Goal: Task Accomplishment & Management: Manage account settings

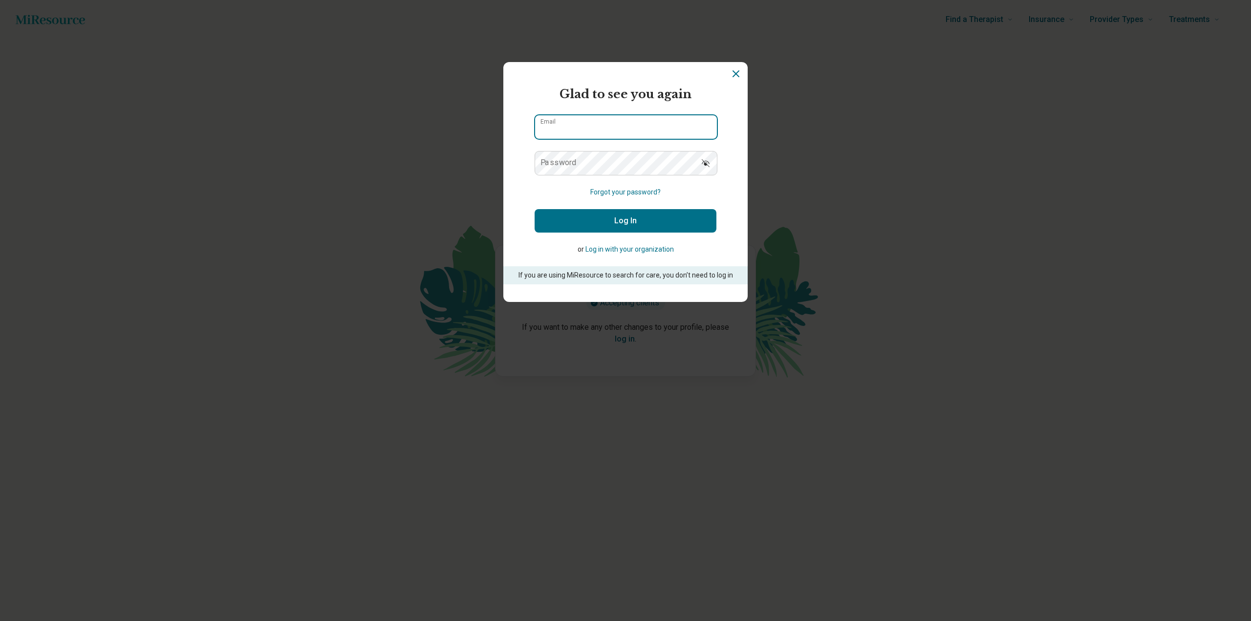
click at [590, 131] on input "Email" at bounding box center [626, 126] width 182 height 23
type input "**********"
click at [622, 213] on button "Log In" at bounding box center [626, 220] width 182 height 23
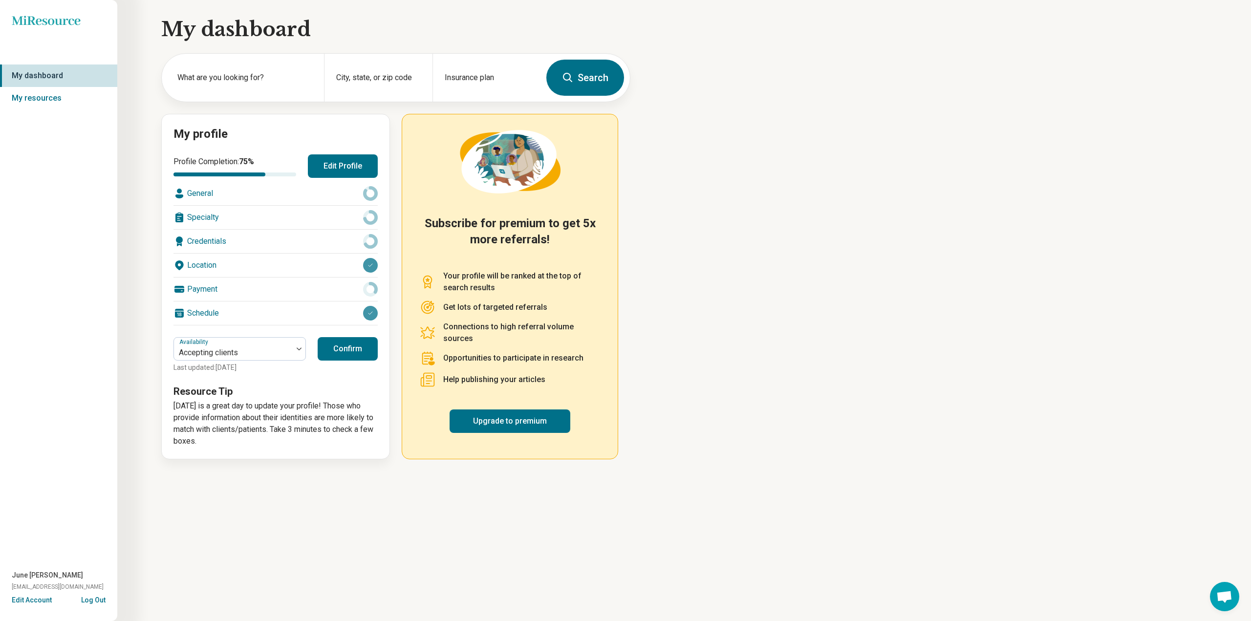
click at [334, 170] on button "Edit Profile" at bounding box center [343, 165] width 70 height 23
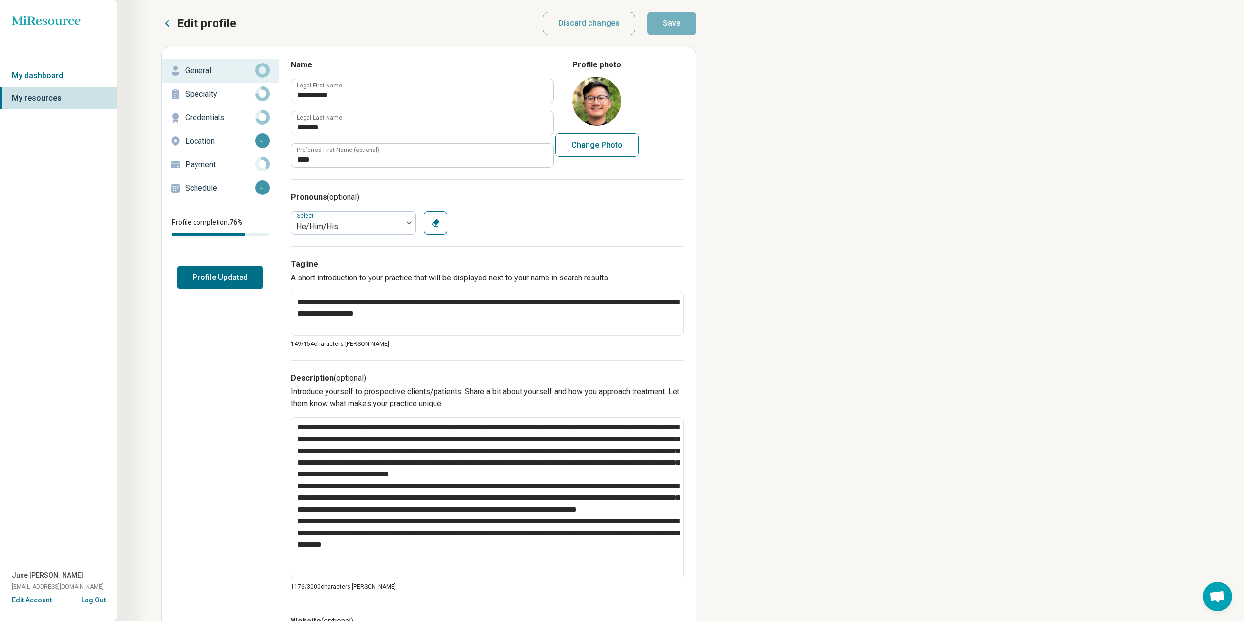
click at [231, 168] on p "Payment" at bounding box center [220, 165] width 70 height 12
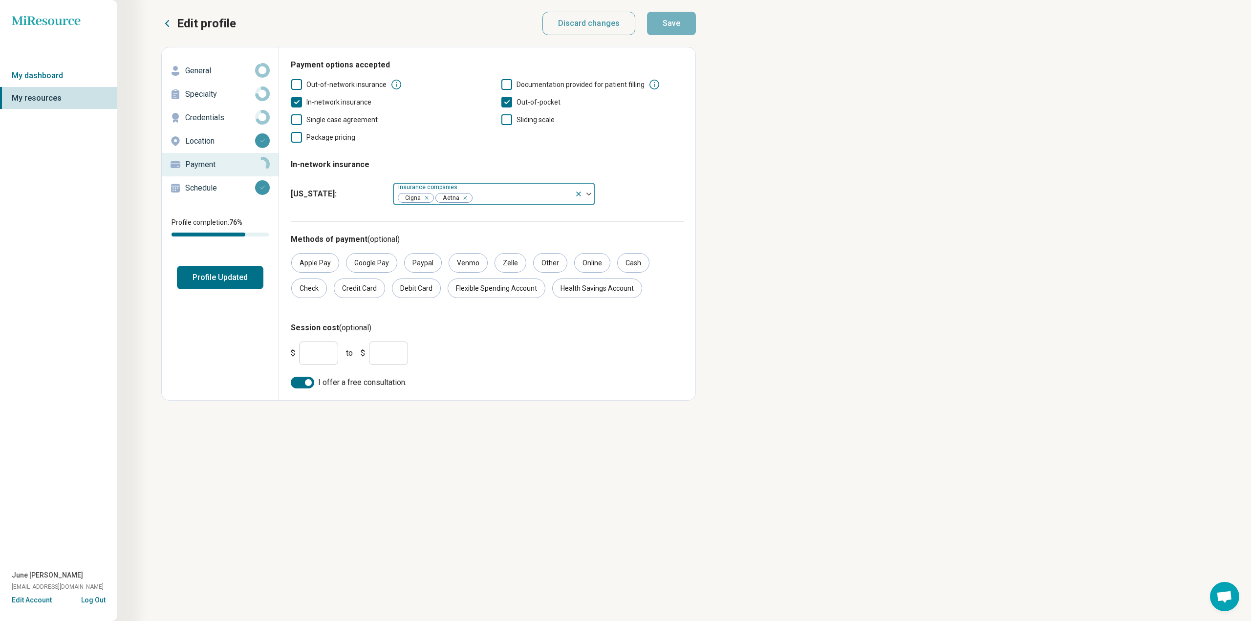
click at [468, 194] on div "Remove [object Object]" at bounding box center [464, 198] width 12 height 12
drag, startPoint x: 427, startPoint y: 196, endPoint x: 430, endPoint y: 203, distance: 8.2
click at [428, 197] on div "Remove [object Object]" at bounding box center [425, 198] width 12 height 12
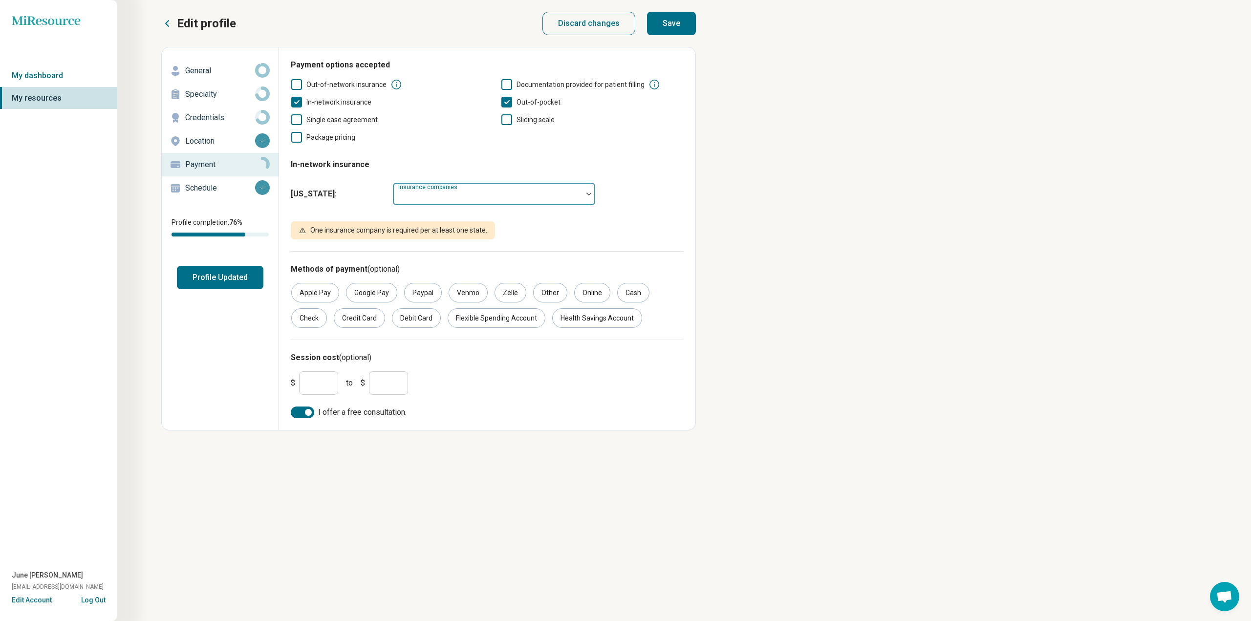
click at [441, 197] on div at bounding box center [488, 198] width 182 height 14
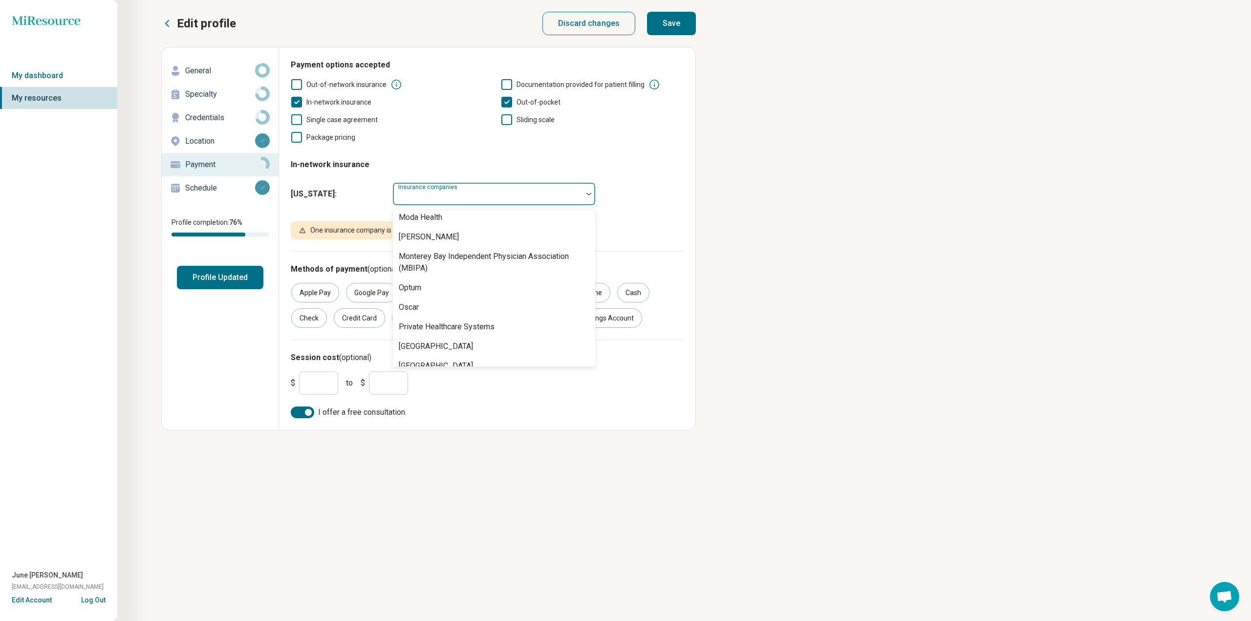
scroll to position [788, 0]
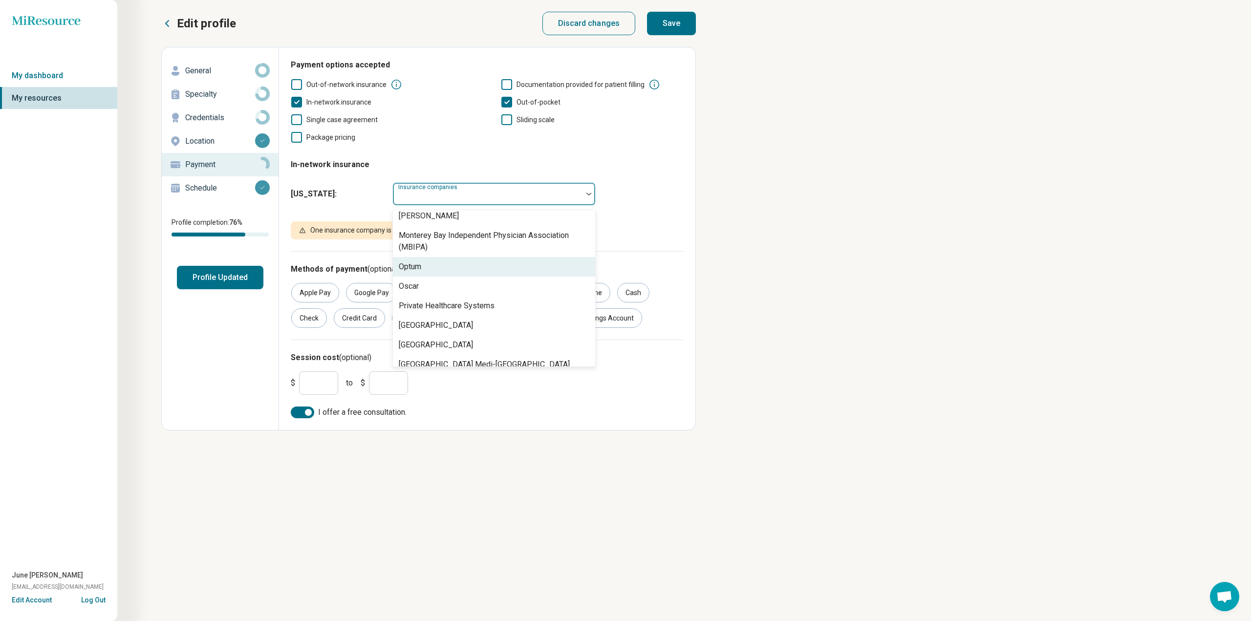
click at [412, 266] on div "Optum" at bounding box center [410, 267] width 22 height 12
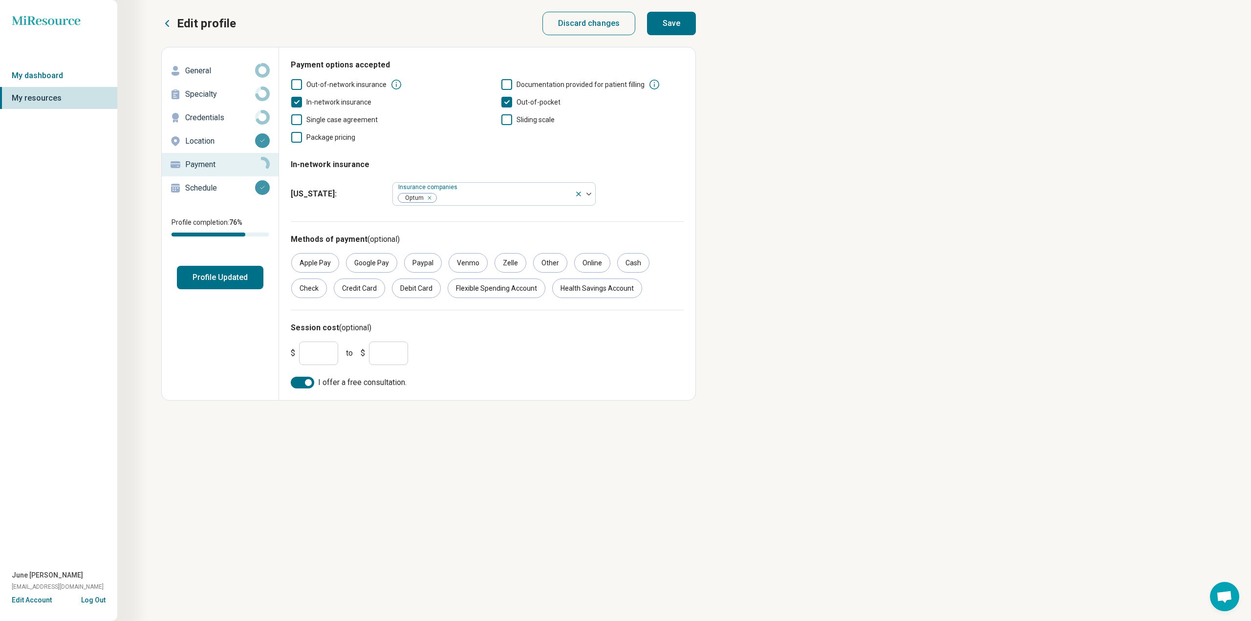
click at [649, 179] on div "[US_STATE] : Insurance companies Optum" at bounding box center [487, 193] width 393 height 31
click at [427, 198] on icon "Remove [object Object]" at bounding box center [427, 197] width 3 height 3
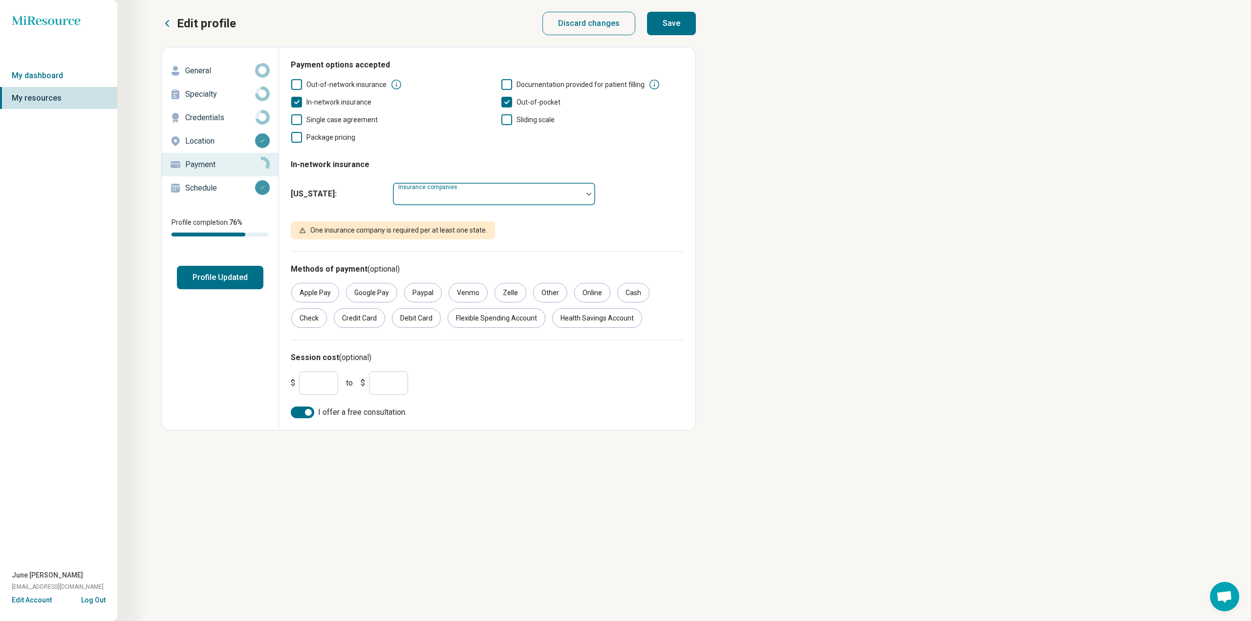
click at [657, 194] on div "[US_STATE] : Insurance companies" at bounding box center [487, 193] width 393 height 31
drag, startPoint x: 450, startPoint y: 194, endPoint x: 458, endPoint y: 196, distance: 8.1
click at [452, 192] on div "Insurance companies" at bounding box center [494, 193] width 203 height 23
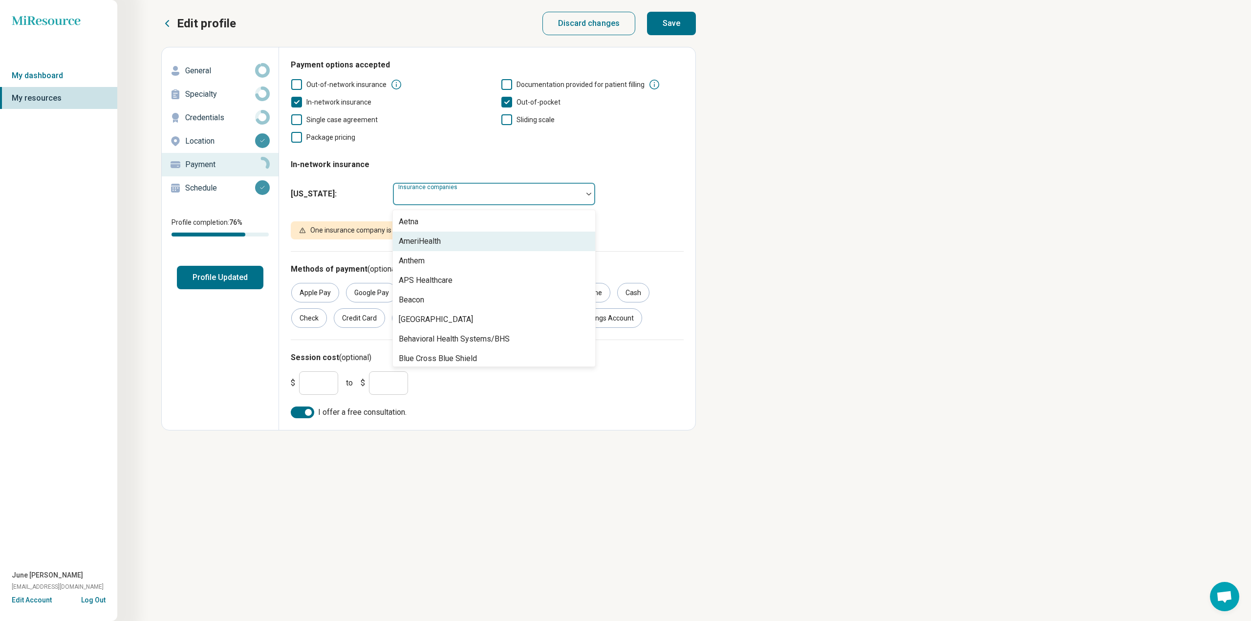
click at [669, 204] on div "[US_STATE] : 55 results available. Use Up and Down to choose options, press Ent…" at bounding box center [487, 193] width 393 height 31
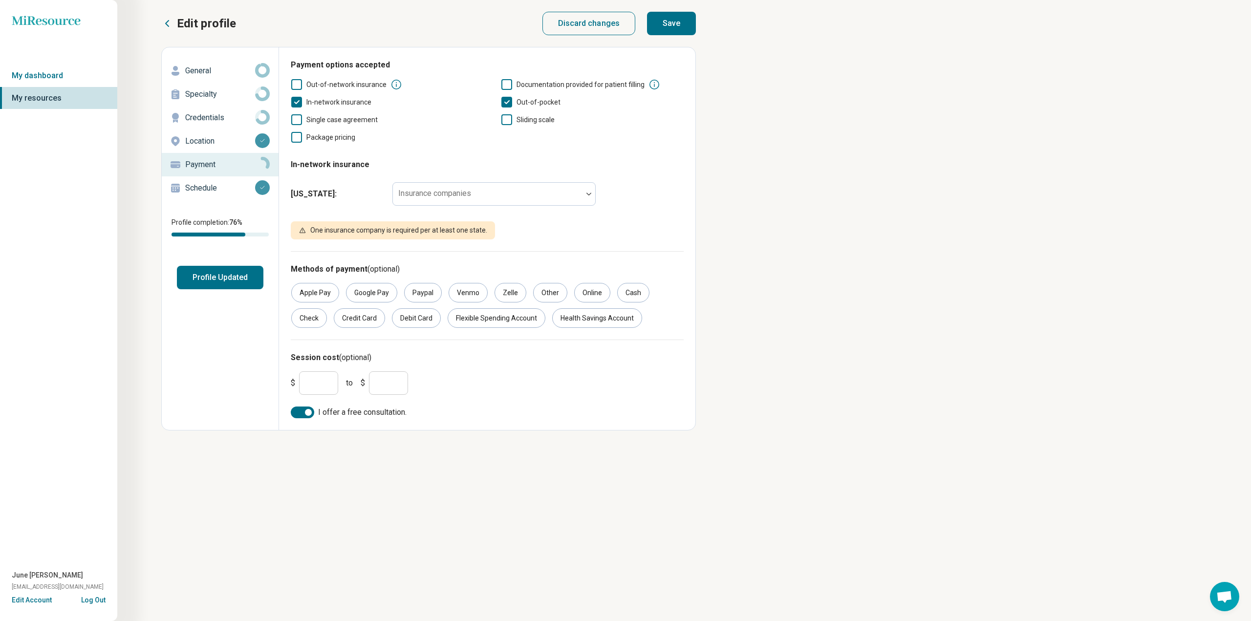
click at [520, 376] on div "$ * to $ *" at bounding box center [487, 383] width 401 height 31
click at [359, 103] on span "In-network insurance" at bounding box center [339, 102] width 65 height 8
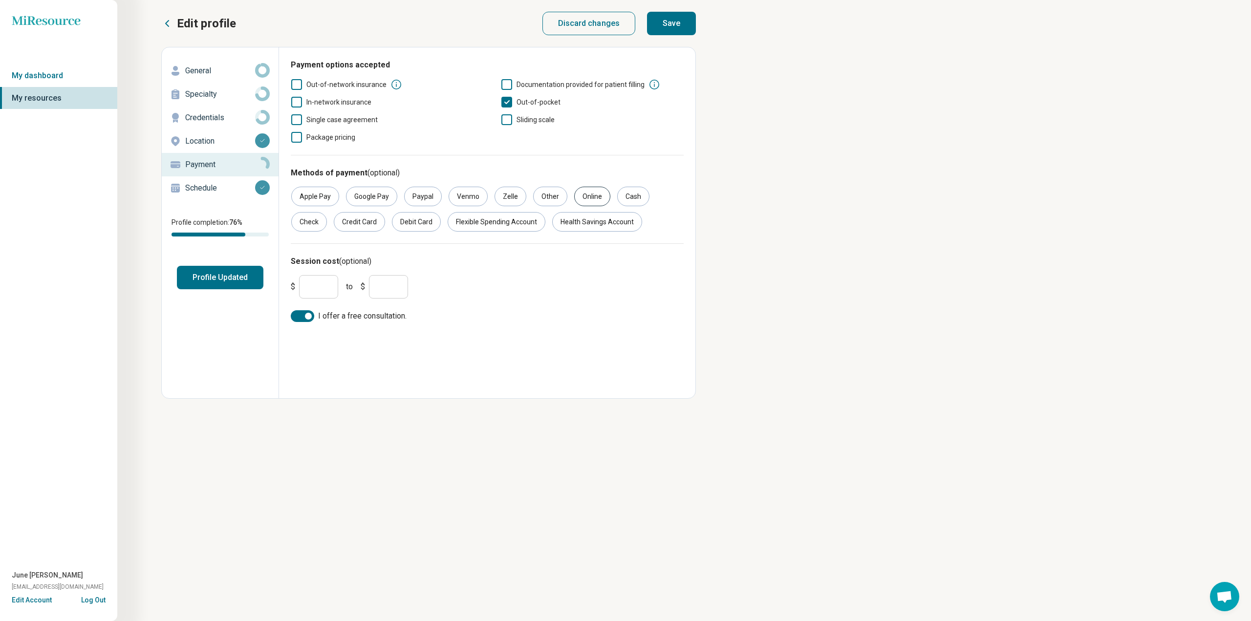
click at [582, 202] on div "Online" at bounding box center [592, 197] width 36 height 20
click at [367, 224] on div "Credit Card" at bounding box center [359, 222] width 51 height 20
click at [415, 217] on div "Debit Card" at bounding box center [416, 222] width 49 height 20
click at [518, 233] on div "Methods of payment (optional) Apple Pay Google Pay Paypal Venmo Zelle Other Onl…" at bounding box center [487, 215] width 393 height 121
click at [517, 227] on div "Flexible Spending Account" at bounding box center [497, 222] width 98 height 20
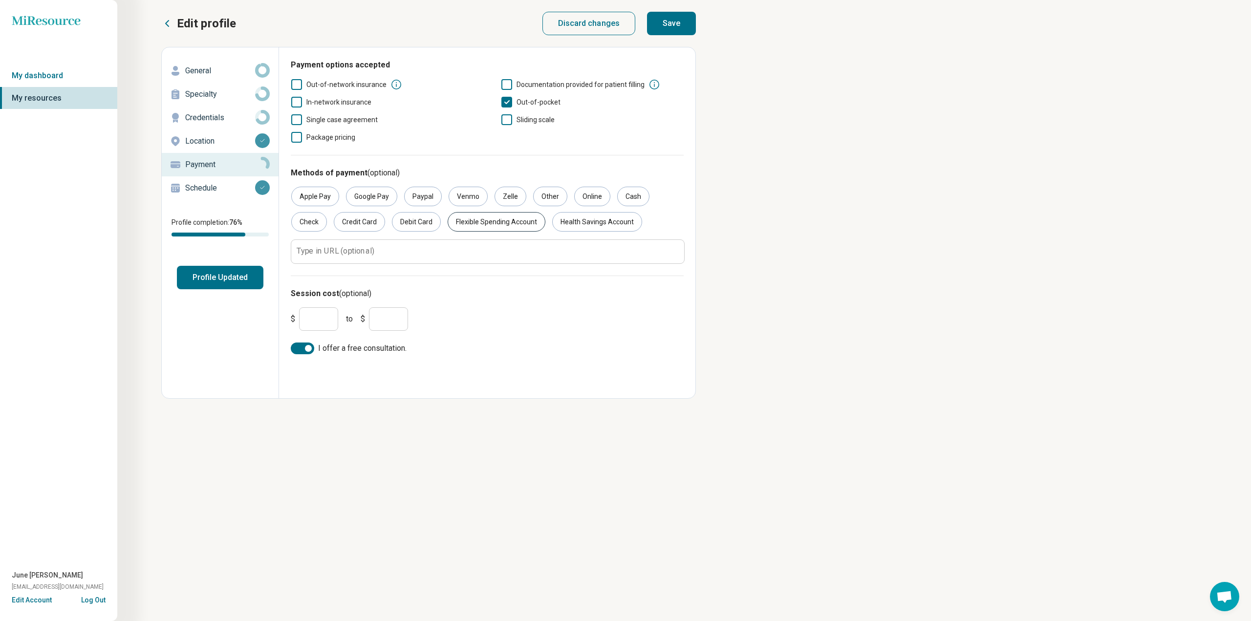
click at [473, 217] on div "Flexible Spending Account" at bounding box center [497, 222] width 98 height 20
click at [676, 27] on button "Save" at bounding box center [671, 23] width 49 height 23
click at [241, 115] on p "Credentials" at bounding box center [220, 118] width 70 height 12
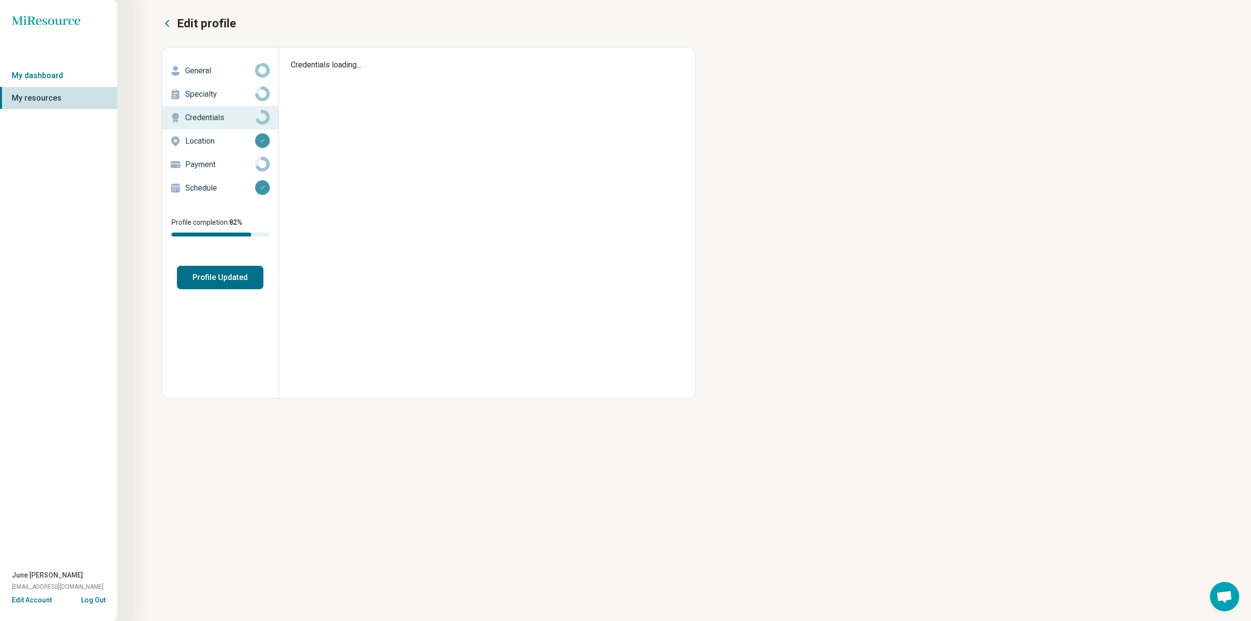
type textarea "*"
